Goal: Information Seeking & Learning: Learn about a topic

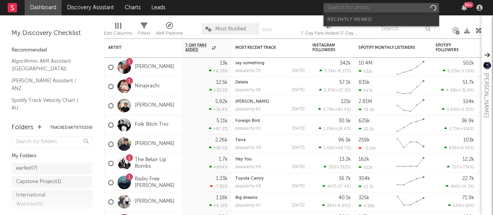
click at [396, 10] on input "text" at bounding box center [380, 8] width 115 height 10
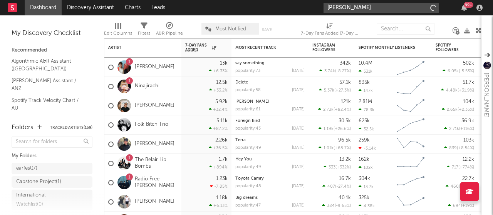
type input "[PERSON_NAME]"
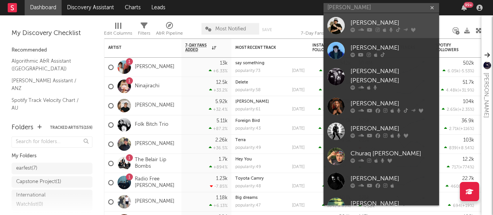
click at [365, 20] on div "[PERSON_NAME]" at bounding box center [392, 22] width 85 height 9
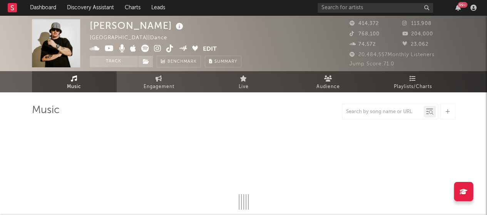
select select "6m"
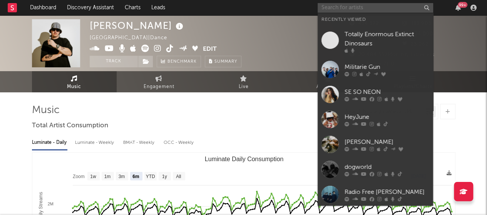
click at [341, 7] on input "text" at bounding box center [375, 8] width 115 height 10
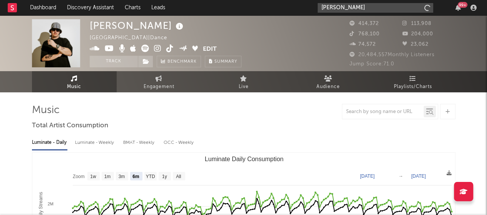
type input "[PERSON_NAME]"
click at [353, 7] on input "[PERSON_NAME]" at bounding box center [375, 8] width 115 height 10
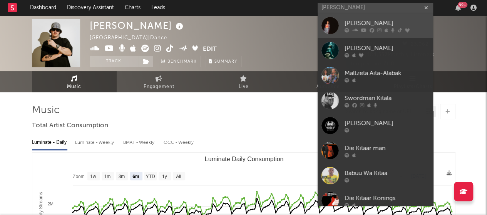
click at [353, 19] on div "[PERSON_NAME]" at bounding box center [387, 22] width 85 height 9
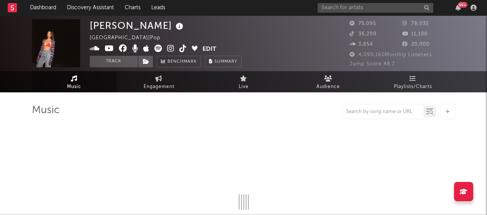
select select "6m"
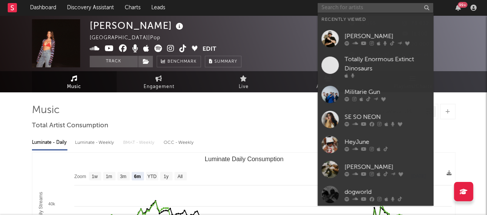
click at [373, 10] on input "text" at bounding box center [375, 8] width 115 height 10
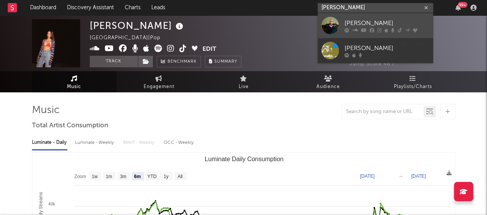
type input "[PERSON_NAME]"
click at [384, 24] on div "[PERSON_NAME]" at bounding box center [387, 22] width 85 height 9
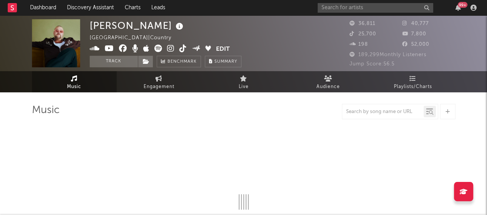
drag, startPoint x: 359, startPoint y: 53, endPoint x: 437, endPoint y: 53, distance: 77.8
click at [437, 53] on div "189,299 Monthly Listeners" at bounding box center [403, 54] width 106 height 9
select select "6m"
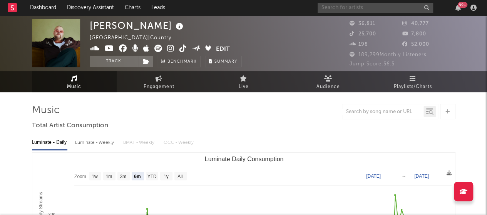
click at [346, 5] on input "text" at bounding box center [375, 8] width 115 height 10
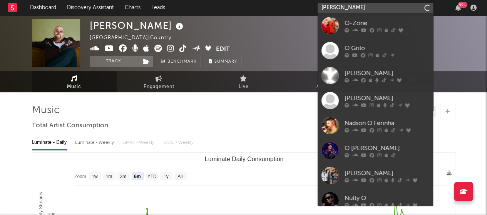
type input "[PERSON_NAME]"
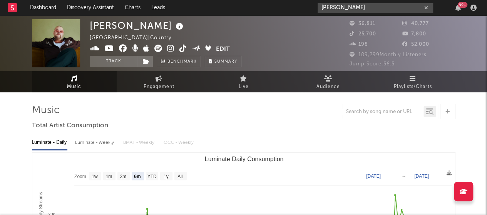
click at [355, 5] on input "[PERSON_NAME]" at bounding box center [375, 8] width 115 height 10
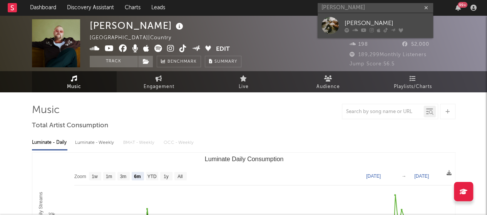
click at [340, 19] on link "[PERSON_NAME]" at bounding box center [375, 25] width 115 height 25
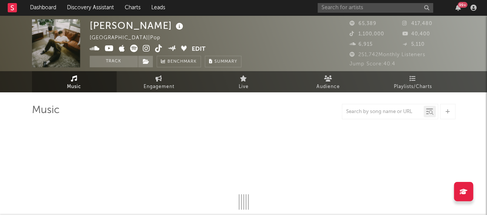
select select "6m"
